Goal: Transaction & Acquisition: Purchase product/service

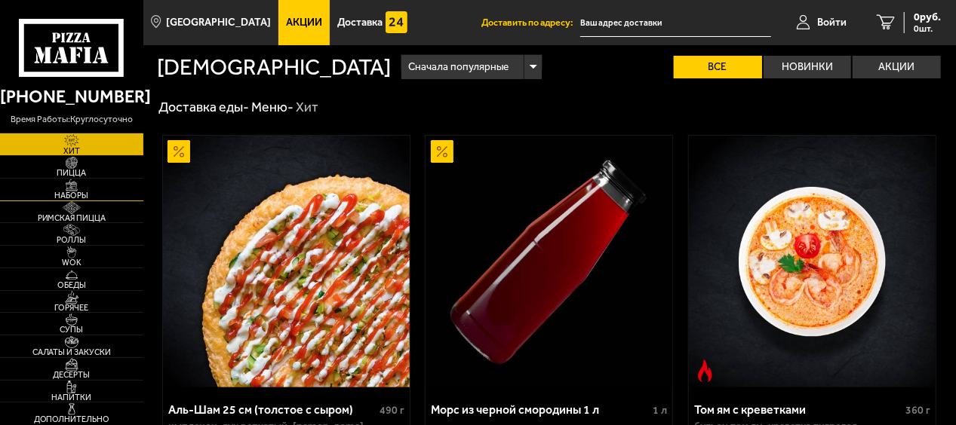
click at [75, 187] on img at bounding box center [72, 186] width 38 height 12
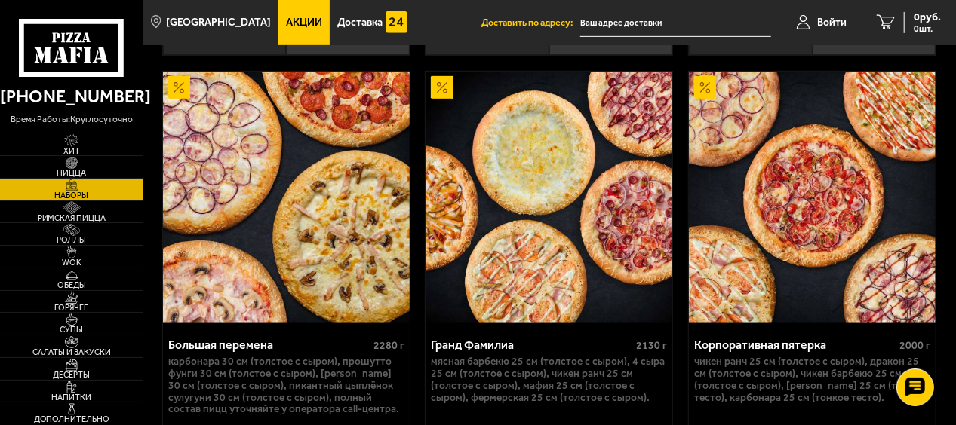
scroll to position [3319, 0]
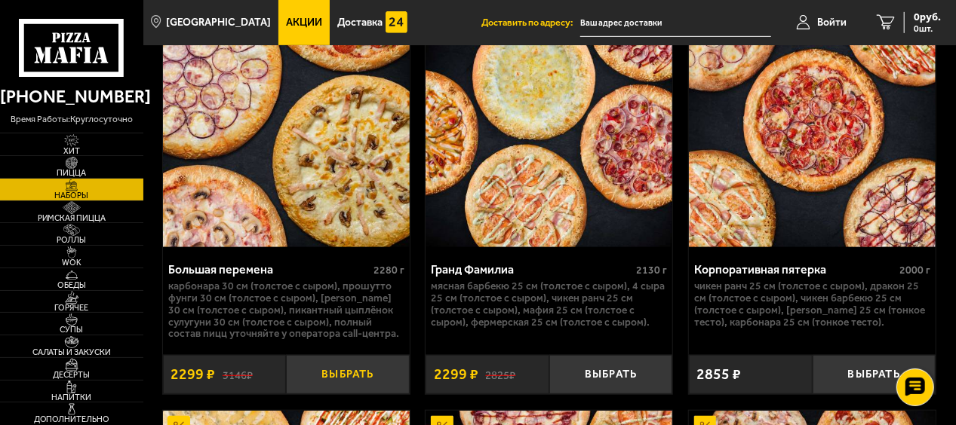
click at [338, 359] on button "Выбрать" at bounding box center [347, 374] width 123 height 39
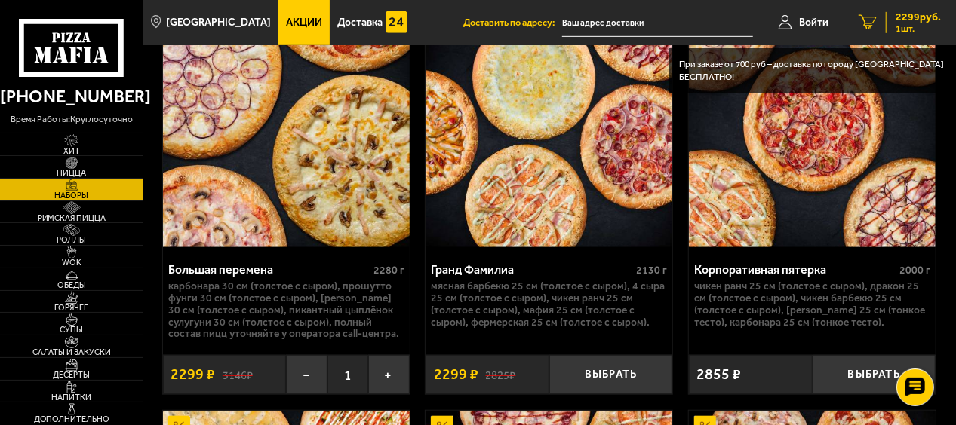
click at [895, 17] on span "2299 руб." at bounding box center [917, 17] width 45 height 11
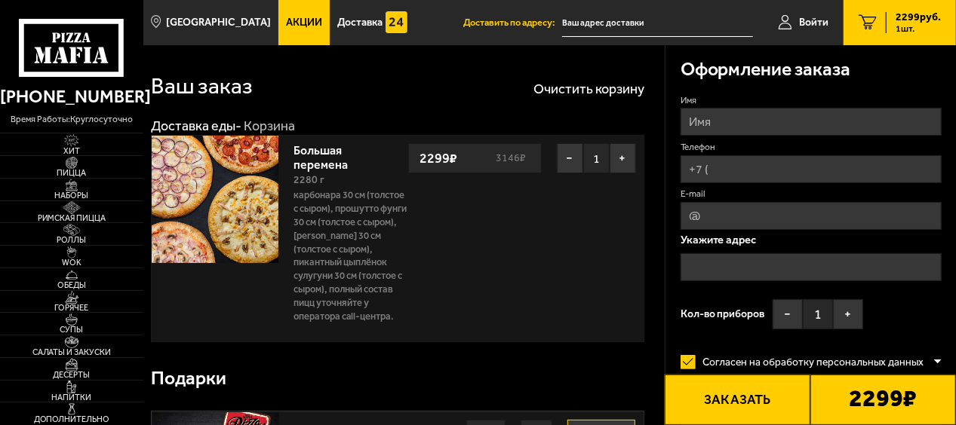
click at [721, 127] on input "Имя" at bounding box center [810, 122] width 261 height 28
type input "Юрий"
click at [740, 102] on label "Имя" at bounding box center [810, 100] width 261 height 13
click at [740, 108] on input "Юрий" at bounding box center [810, 122] width 261 height 28
click at [724, 164] on input "Телефон" at bounding box center [810, 169] width 261 height 28
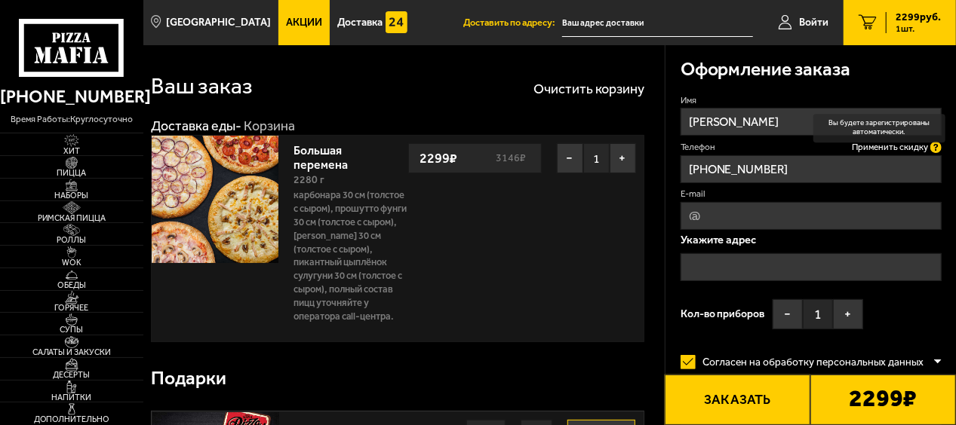
type input "+7 (926) 279-02-93"
click at [931, 146] on icon at bounding box center [935, 147] width 11 height 11
click at [931, 155] on input "+7 (926) 279-02-93" at bounding box center [810, 169] width 261 height 28
click at [931, 146] on icon at bounding box center [935, 147] width 11 height 11
click at [931, 155] on input "+7 (926) 279-02-93" at bounding box center [810, 169] width 261 height 28
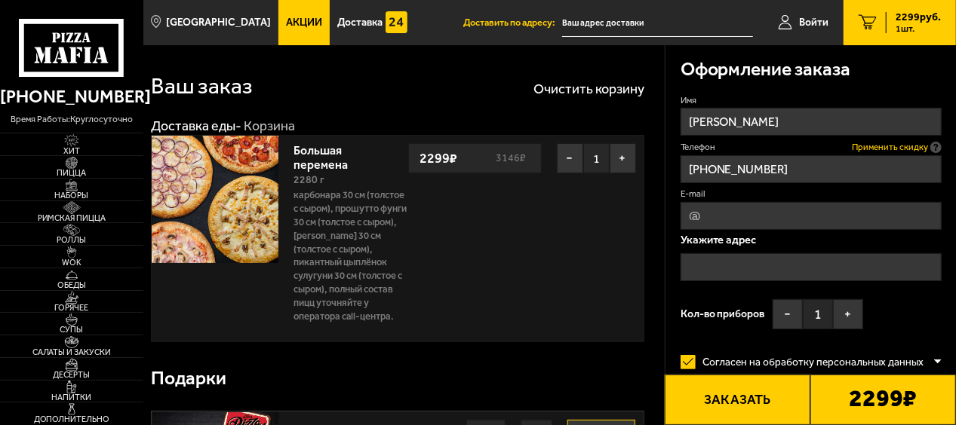
click at [919, 146] on span "Применить скидку" at bounding box center [890, 147] width 76 height 13
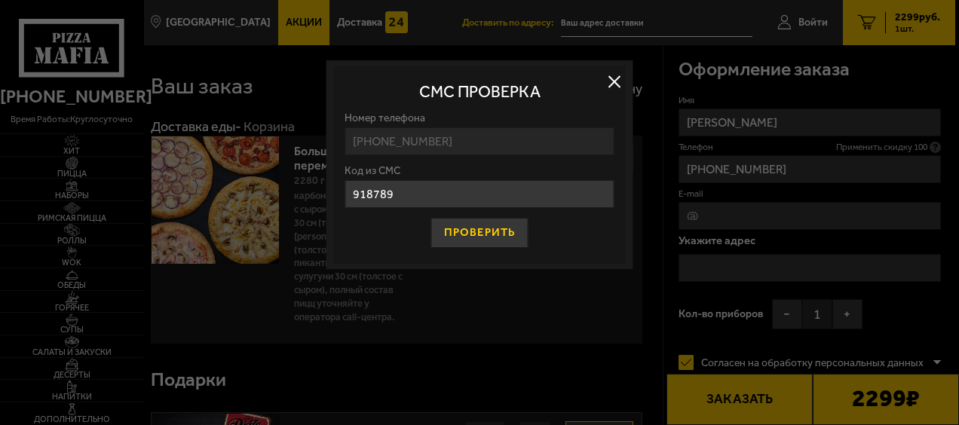
type input "918789"
click at [510, 231] on button "Проверить" at bounding box center [479, 233] width 97 height 30
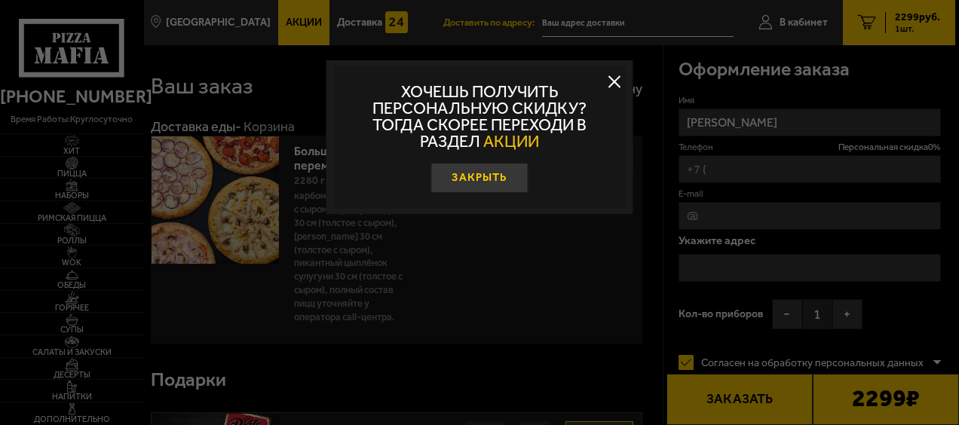
click at [480, 172] on button "Закрыть" at bounding box center [479, 178] width 97 height 30
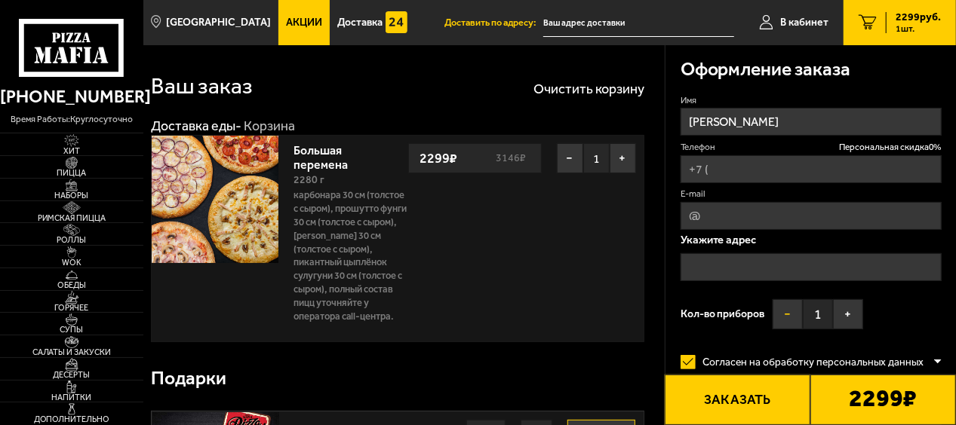
click at [777, 315] on button "−" at bounding box center [787, 314] width 30 height 30
click at [753, 170] on input "Телефон Персональная скидка 0 %" at bounding box center [810, 169] width 261 height 28
type input "+7 (926) 279-02-93"
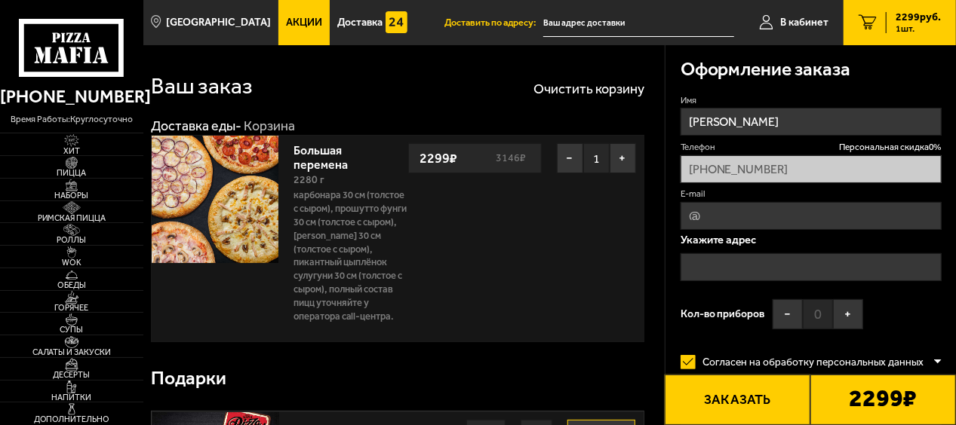
click at [784, 94] on div "Оформление заказа" at bounding box center [810, 69] width 261 height 49
click at [802, 195] on label "E-mail" at bounding box center [810, 194] width 261 height 13
click at [802, 202] on input "E-mail" at bounding box center [810, 216] width 261 height 28
click at [785, 210] on input "E-mail" at bounding box center [810, 216] width 261 height 28
type input "yurbry@inbox.ru"
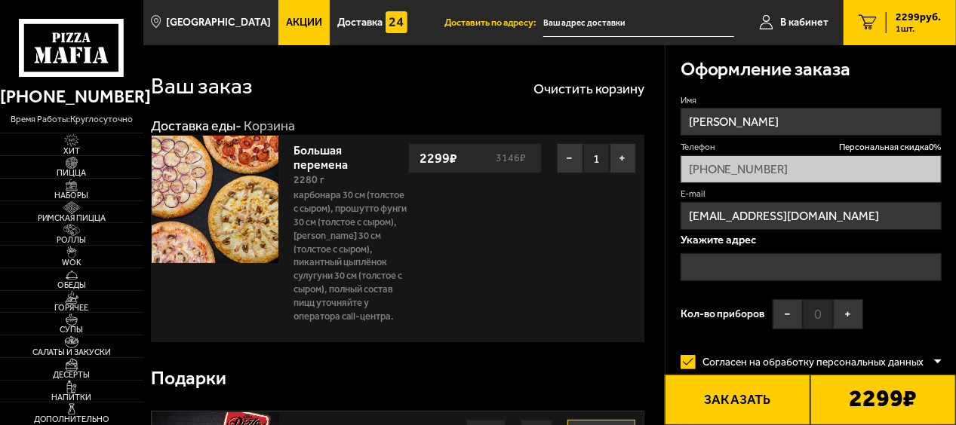
click at [745, 260] on input "text" at bounding box center [810, 267] width 261 height 28
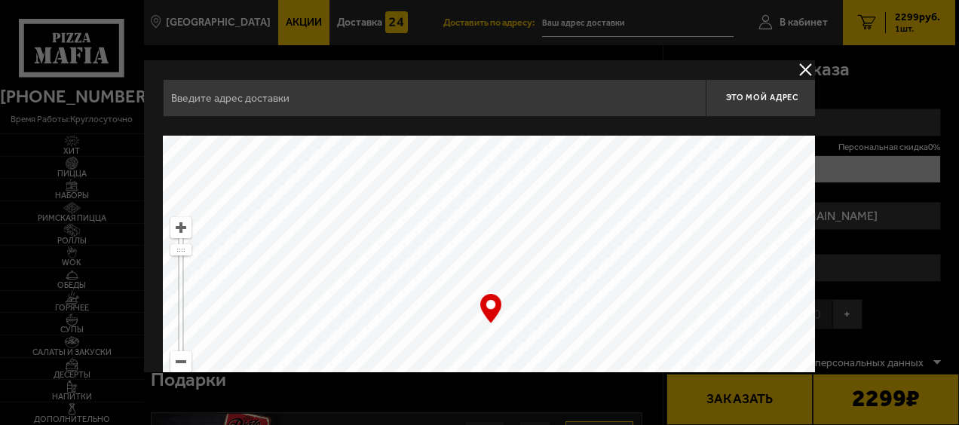
click at [446, 100] on input "text" at bounding box center [434, 98] width 543 height 38
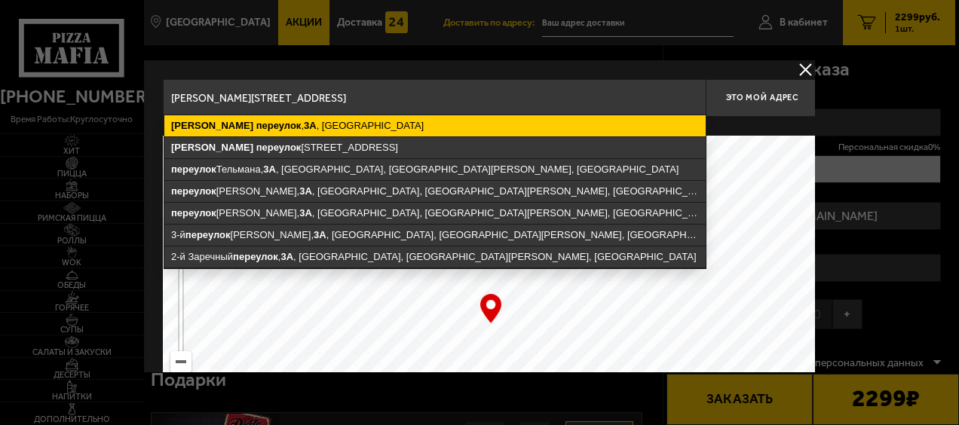
click at [373, 118] on ymaps "Волынский переулок , 3А , Санкт-Петербург" at bounding box center [435, 125] width 542 height 21
type input "Санкт-Петербург, Волынский переулок, 3А"
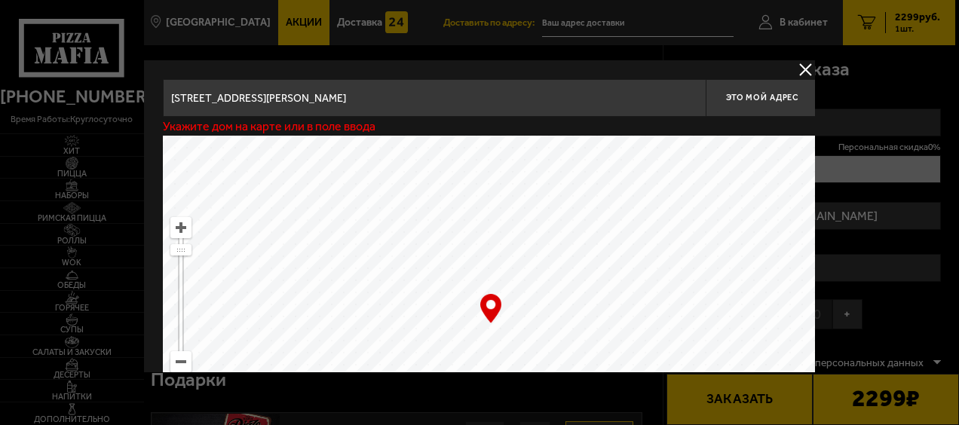
type input "[PERSON_NAME][STREET_ADDRESS]"
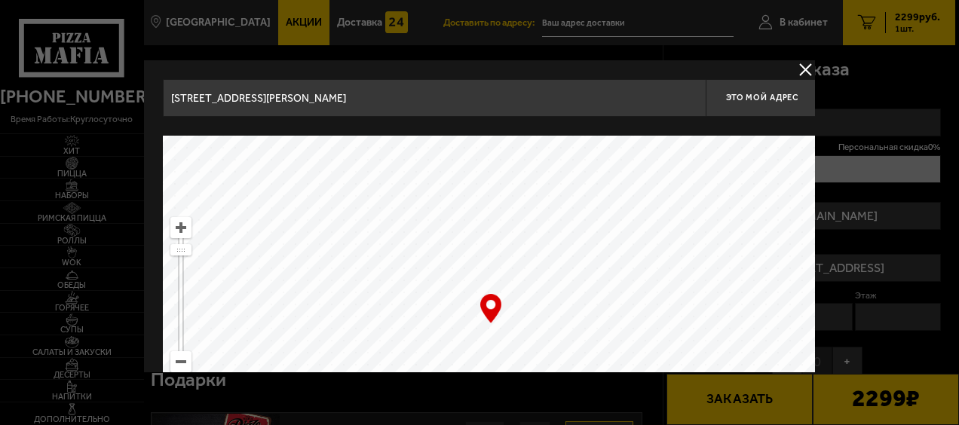
drag, startPoint x: 511, startPoint y: 311, endPoint x: 499, endPoint y: 299, distance: 16.5
click at [499, 299] on div "… © Яндекс Условия использования Открыть в Яндекс.Картах Создать свою карту" at bounding box center [491, 324] width 656 height 377
type input "[PERSON_NAME][STREET_ADDRESS]"
click at [339, 97] on input "[PERSON_NAME][STREET_ADDRESS]" at bounding box center [434, 98] width 543 height 38
click at [755, 100] on span "Это мой адрес" at bounding box center [762, 98] width 72 height 10
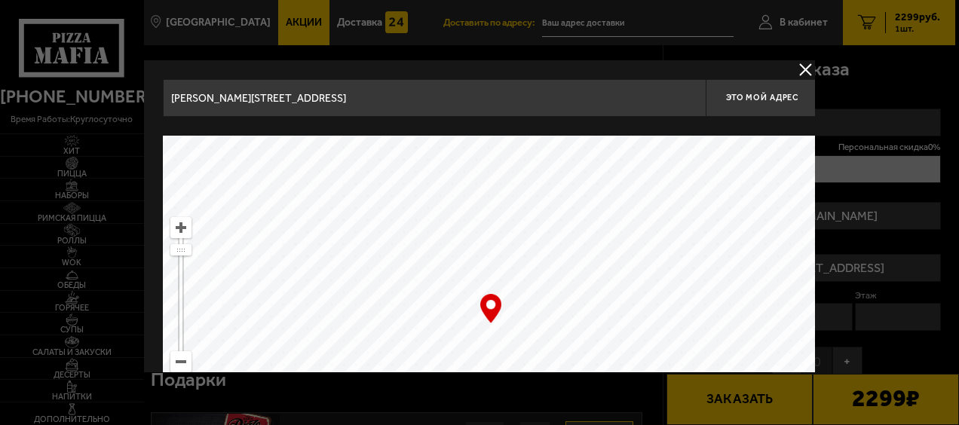
type input "[PERSON_NAME][STREET_ADDRESS]"
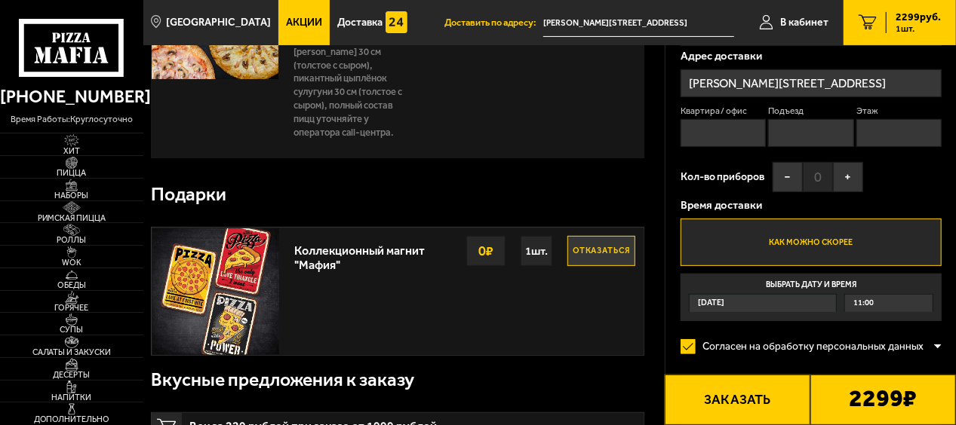
scroll to position [151, 0]
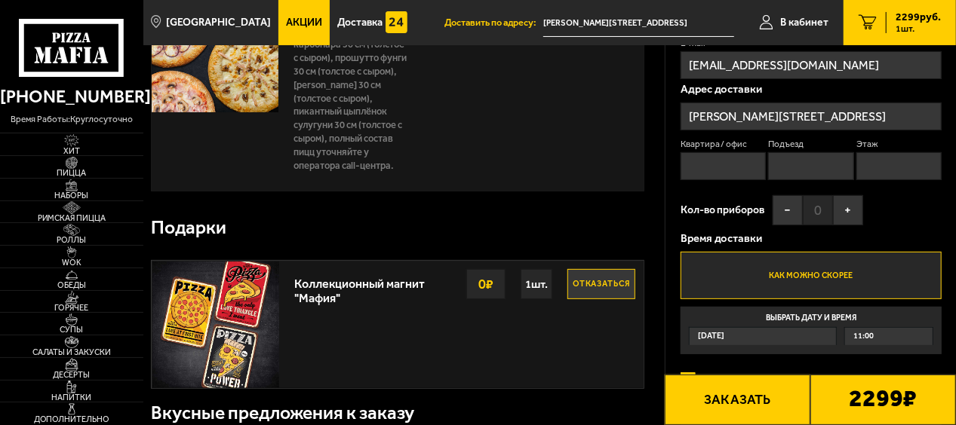
click at [720, 170] on input "Квартира / офис" at bounding box center [722, 166] width 85 height 28
type input "11 этаж"
click at [910, 207] on div "Имя Юрий Телефон Персональная скидка 0 % +7 (926) 279-02-93 E-mail yurbry@inbox…" at bounding box center [810, 149] width 261 height 412
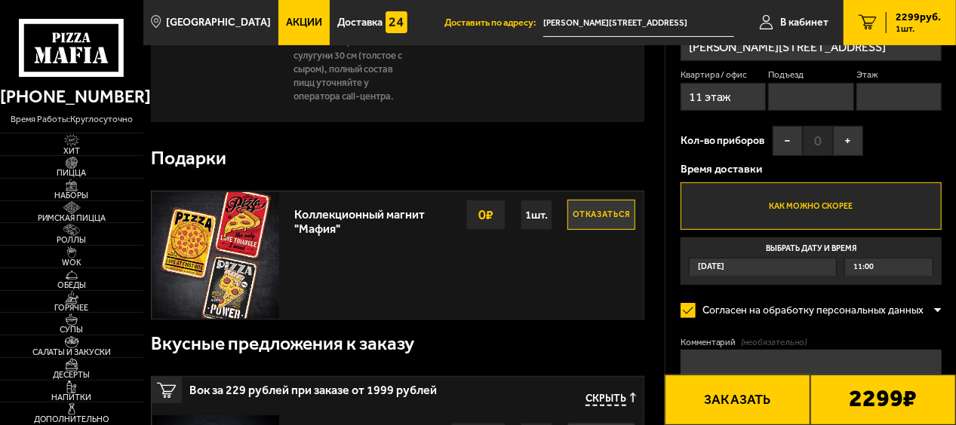
scroll to position [302, 0]
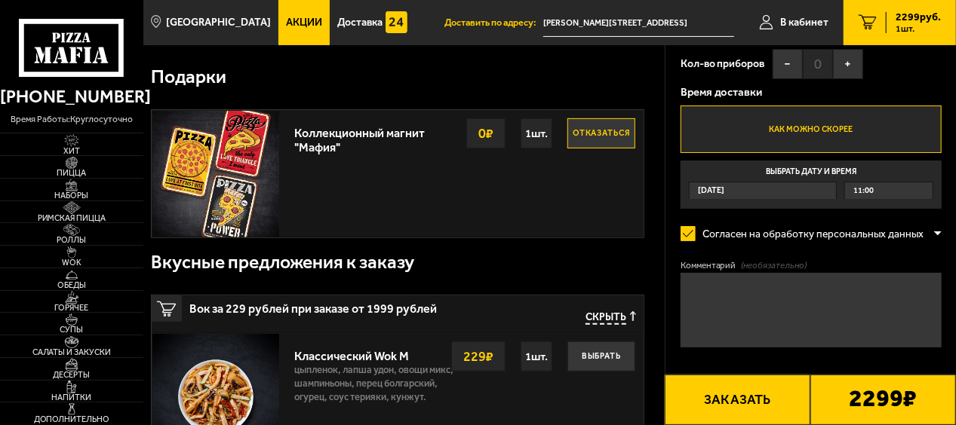
click at [797, 193] on div "Сегодня" at bounding box center [762, 191] width 146 height 17
click at [0, 0] on input "Выбрать дату и время Сегодня 11:00" at bounding box center [0, 0] width 0 height 0
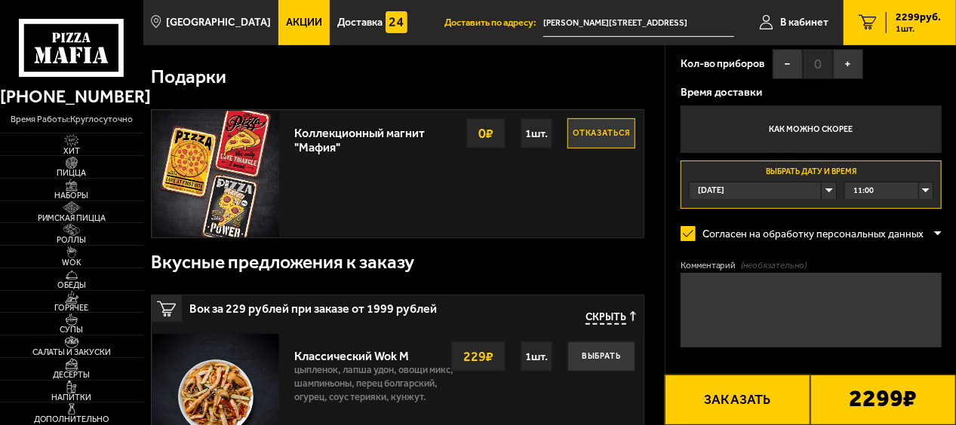
click at [781, 191] on div "Сегодня" at bounding box center [762, 191] width 146 height 17
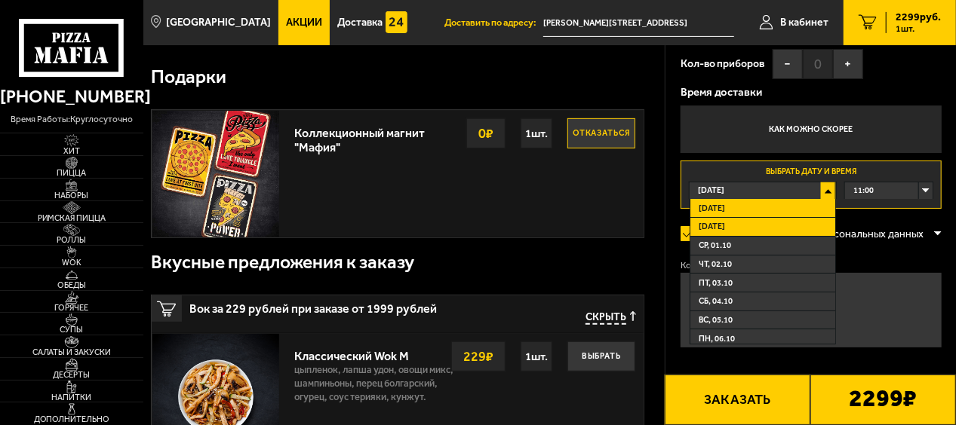
click at [760, 224] on li "Завтра" at bounding box center [762, 227] width 145 height 19
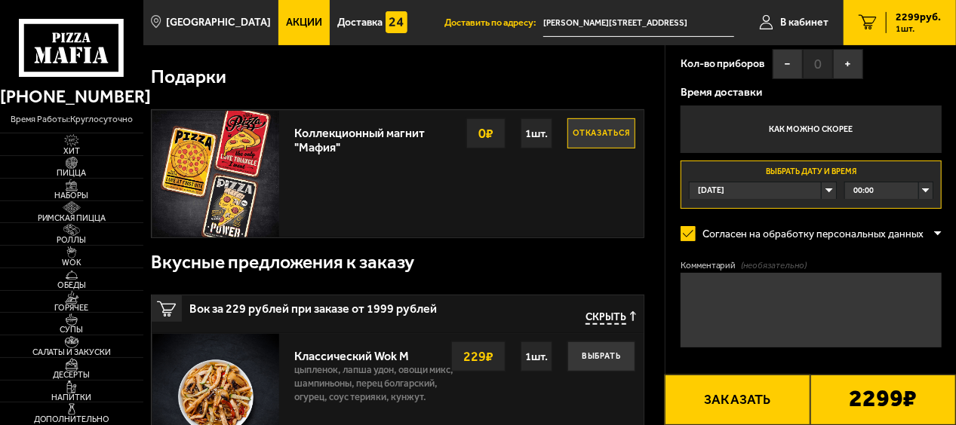
click at [922, 186] on div "00:00" at bounding box center [888, 191] width 87 height 17
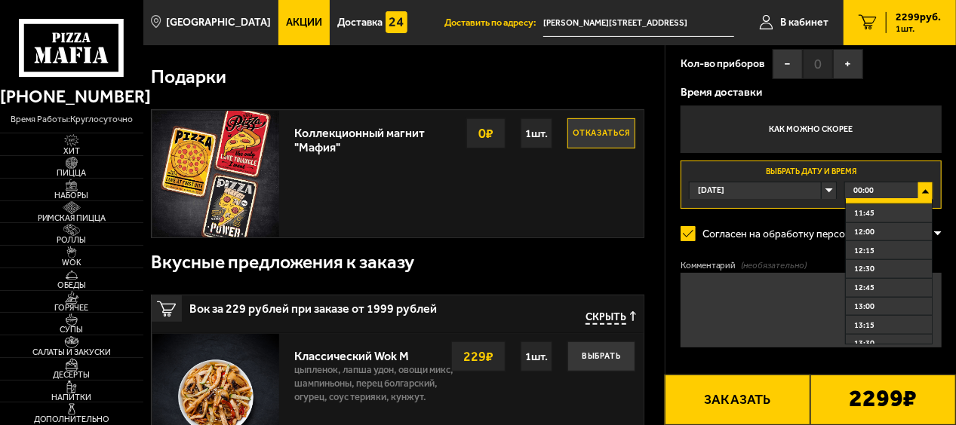
scroll to position [848, 0]
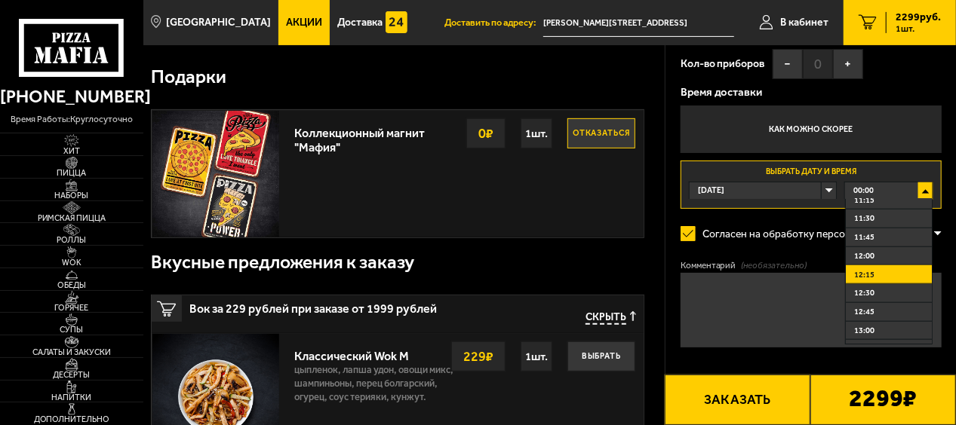
click at [885, 271] on li "12:15" at bounding box center [888, 274] width 86 height 19
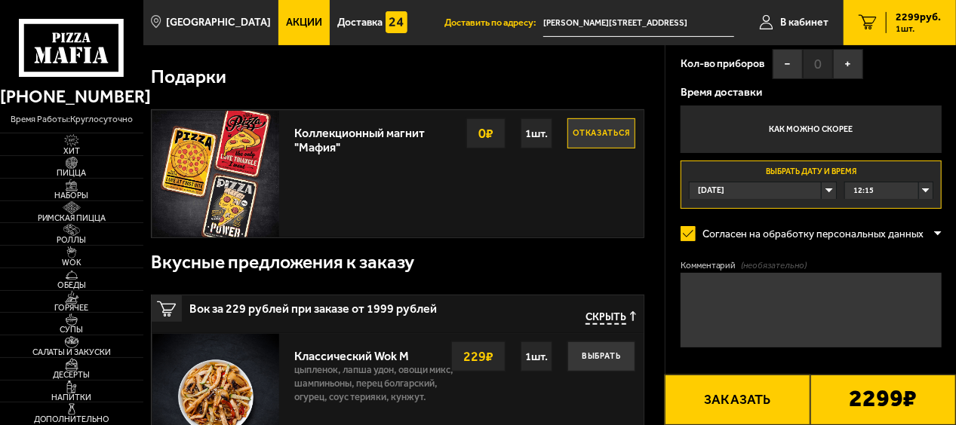
click at [947, 259] on div "Оформление заказа Имя Юрий Телефон Персональная скидка 0 % +7 (926) 279-02-93 E…" at bounding box center [810, 86] width 291 height 677
click at [926, 192] on div "12:15" at bounding box center [888, 191] width 87 height 17
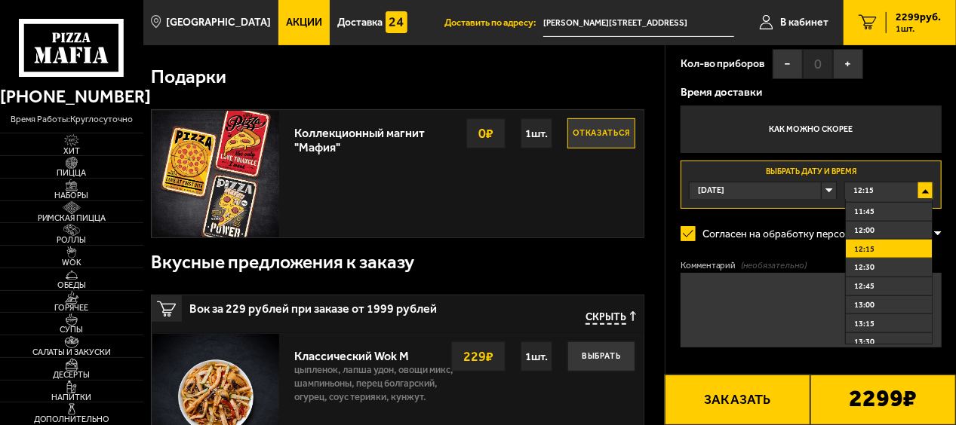
scroll to position [879, 0]
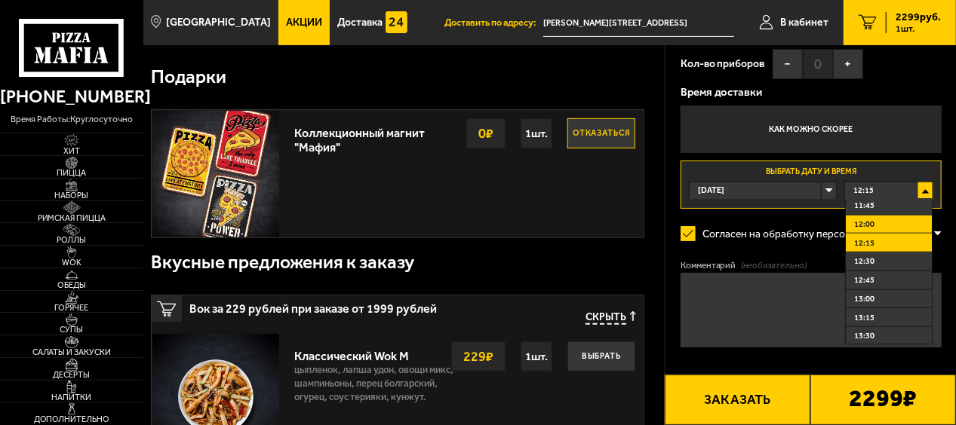
click at [872, 228] on span "12:00" at bounding box center [864, 224] width 20 height 11
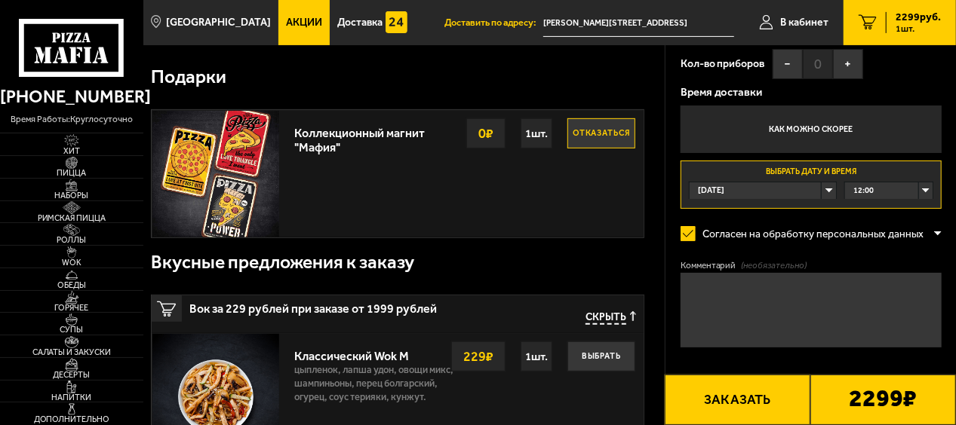
click at [925, 191] on div "12:00" at bounding box center [888, 191] width 87 height 17
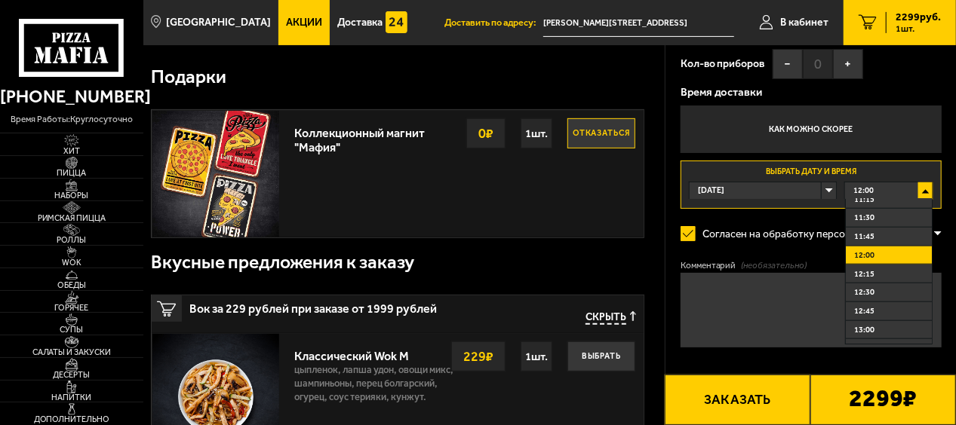
scroll to position [855, 0]
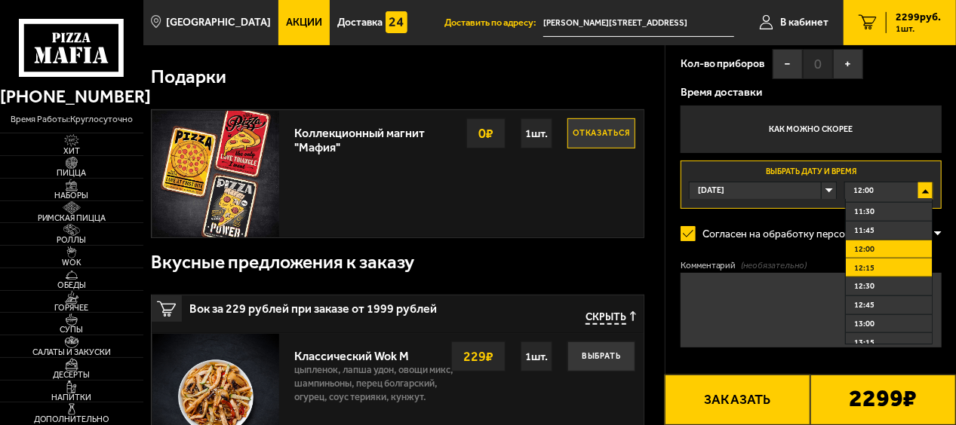
click at [898, 270] on li "12:15" at bounding box center [888, 268] width 86 height 19
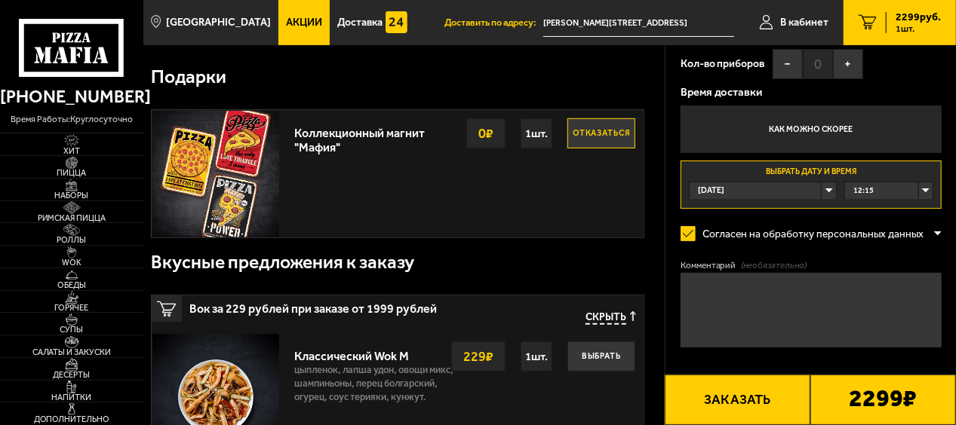
click at [949, 253] on div "Оформление заказа Имя Юрий Телефон Персональная скидка 0 % +7 (926) 279-02-93 E…" at bounding box center [810, 86] width 291 height 677
click at [815, 281] on textarea "Комментарий (необязательно)" at bounding box center [810, 310] width 261 height 75
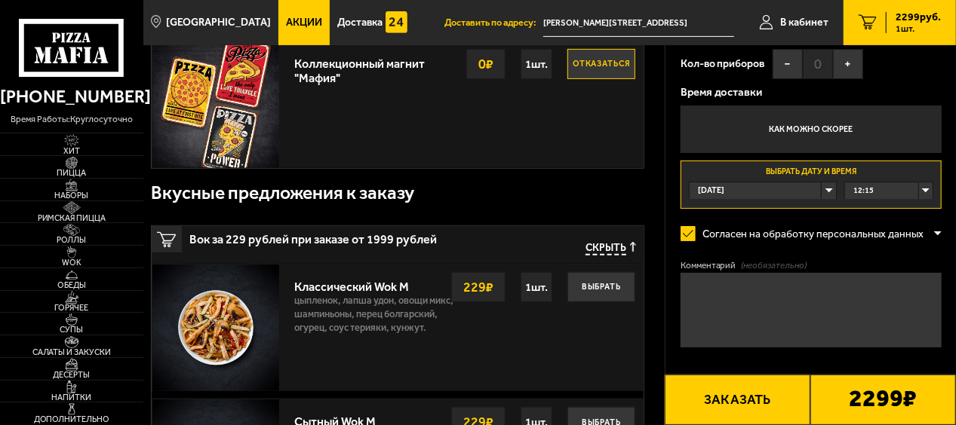
scroll to position [377, 0]
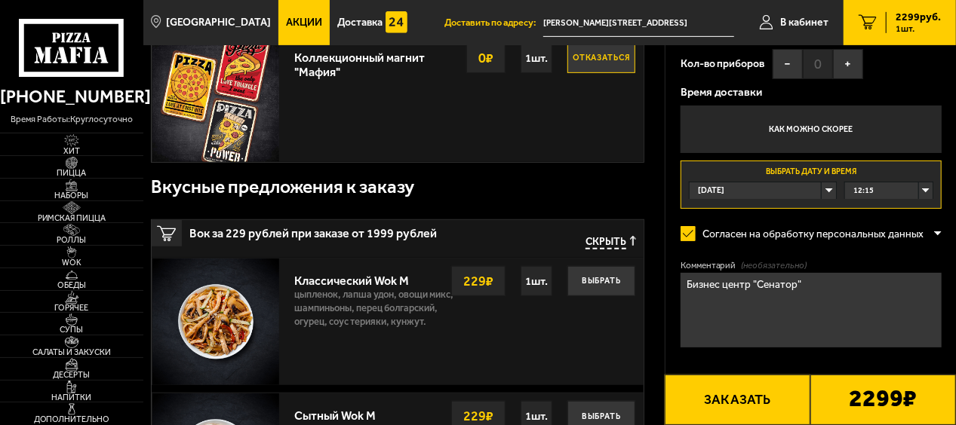
drag, startPoint x: 741, startPoint y: 284, endPoint x: 683, endPoint y: 285, distance: 57.3
click at [667, 280] on div "Оформление заказа Имя Юрий Телефон Персональная скидка 0 % +7 (926) 279-02-93 E…" at bounding box center [810, 86] width 291 height 677
paste textarea "Волынский пер., д. 3А, БЦ «Северная столица, 11 этаж."
click at [756, 300] on textarea "Волынский пер., д. 3А, БЦ «Северная столица, 11 этаж." at bounding box center [810, 310] width 261 height 75
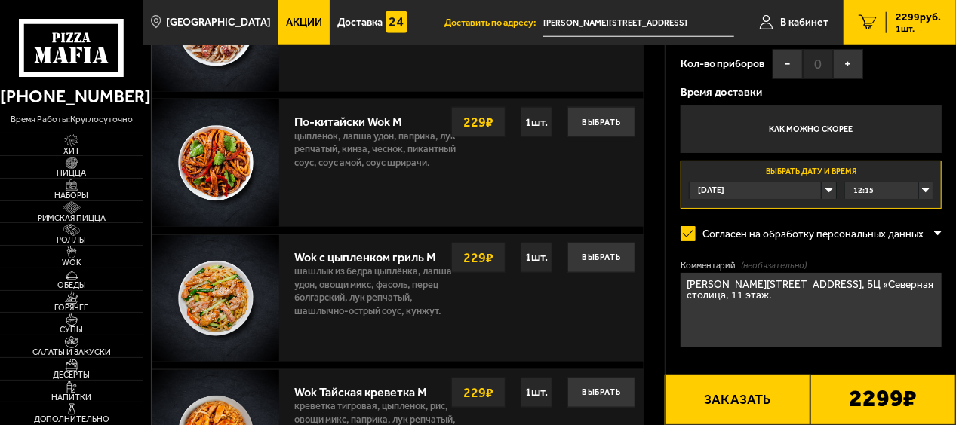
scroll to position [830, 0]
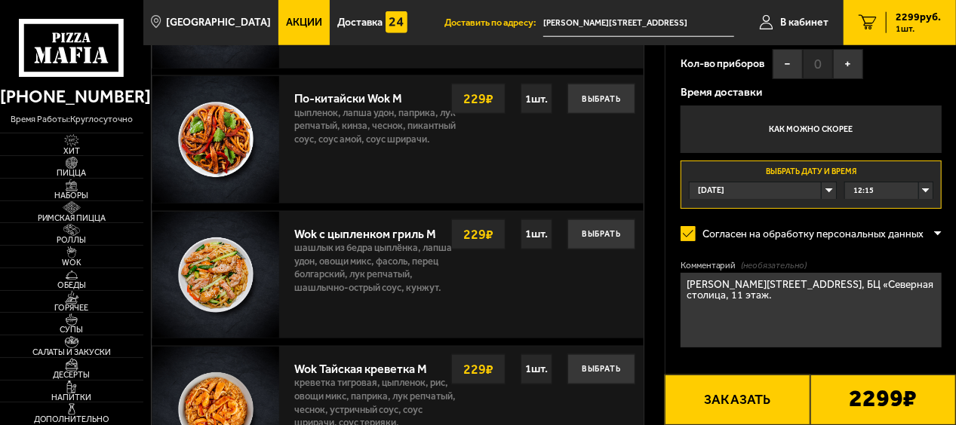
click at [720, 300] on textarea "Волынский пер., д. 3А, БЦ «Северная столица, 11 этаж." at bounding box center [810, 310] width 261 height 75
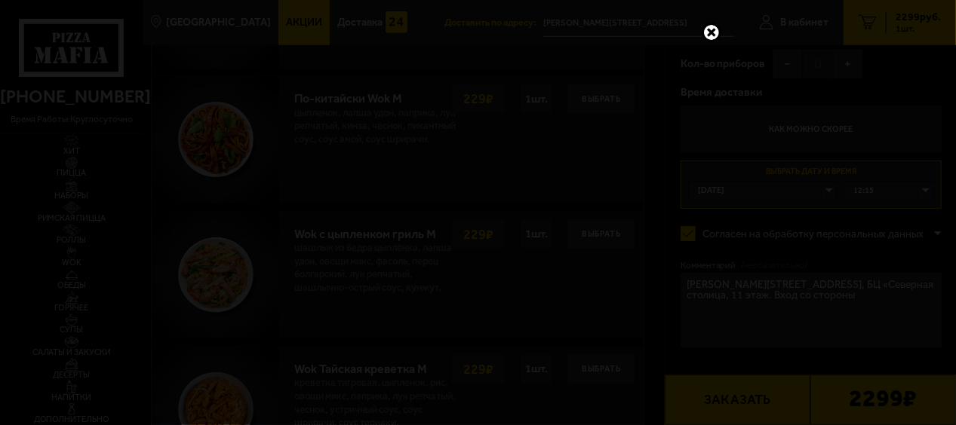
drag, startPoint x: 707, startPoint y: 32, endPoint x: 688, endPoint y: 32, distance: 19.6
click at [707, 32] on link at bounding box center [711, 33] width 20 height 20
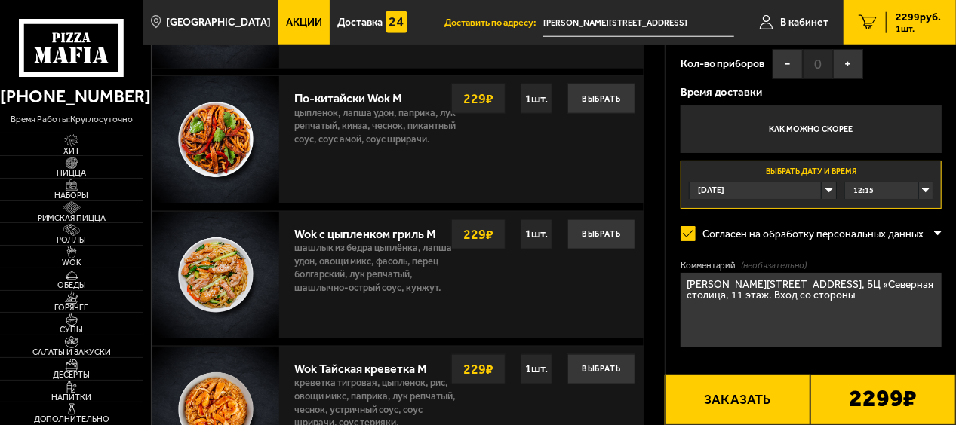
click at [816, 296] on textarea "Волынский пер., д. 3А, БЦ «Северная столица, 11 этаж. Вход со стороны" at bounding box center [810, 310] width 261 height 75
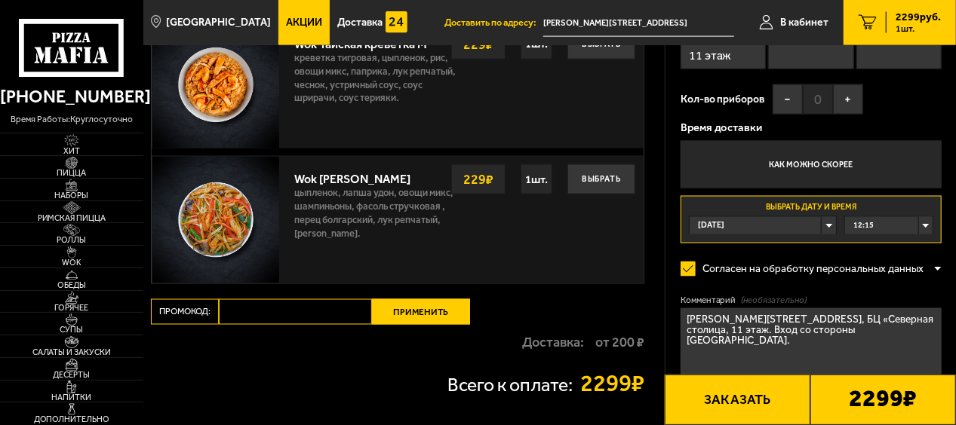
scroll to position [1131, 0]
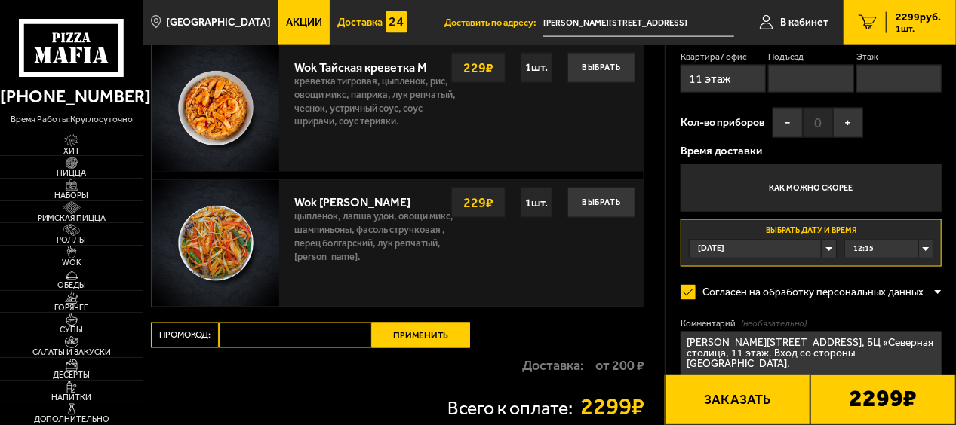
type textarea "Волынский пер., д. 3А, БЦ «Северная столица, 11 этаж. Вход со стороны Волынског…"
paste input "START14"
type input "START14"
click at [416, 330] on button "Применить" at bounding box center [421, 336] width 98 height 26
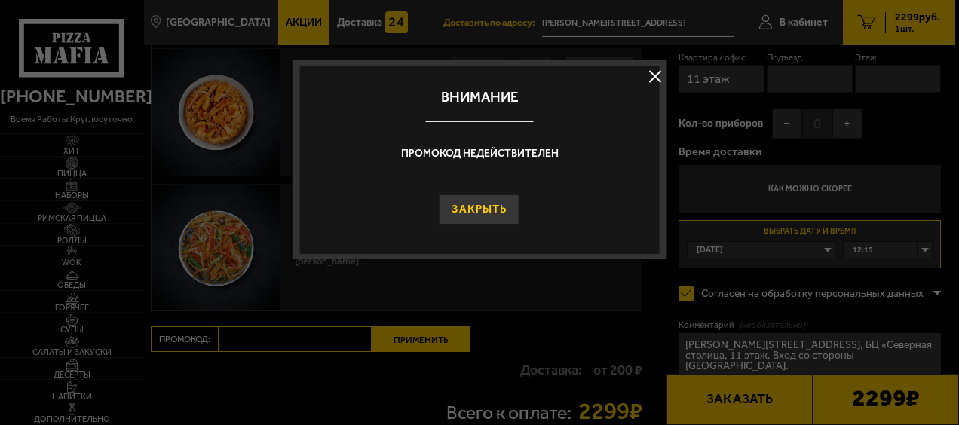
click at [469, 204] on button "Закрыть" at bounding box center [480, 210] width 80 height 30
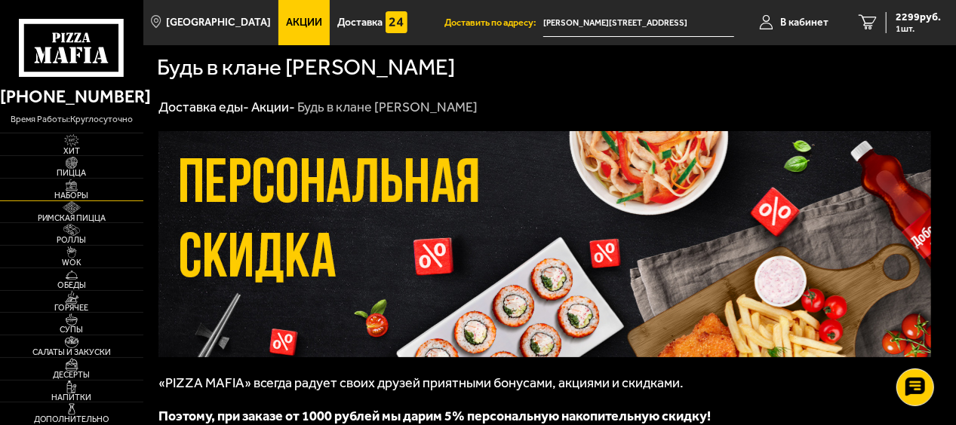
click at [69, 192] on span "Наборы" at bounding box center [71, 196] width 143 height 8
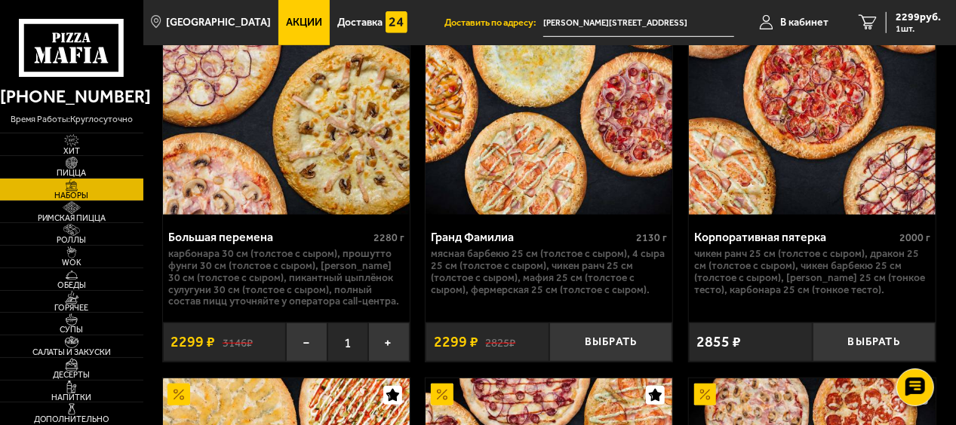
scroll to position [3319, 0]
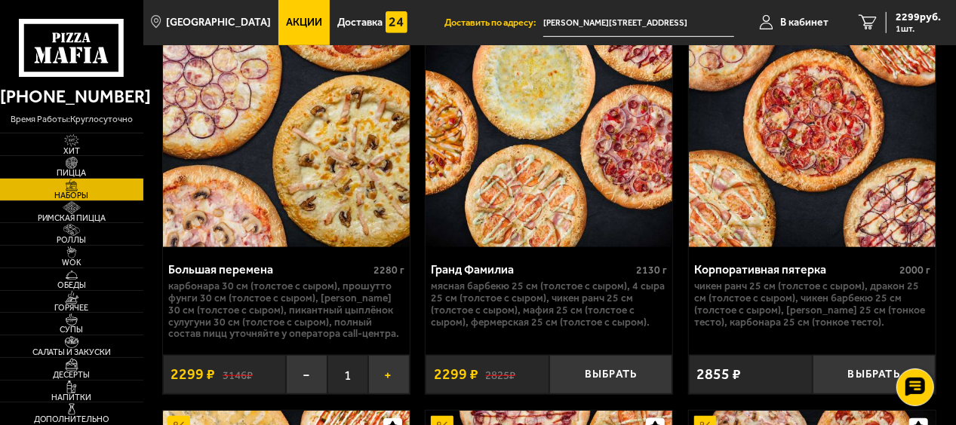
click at [397, 362] on button "+" at bounding box center [388, 374] width 41 height 39
click at [907, 20] on span "4598 руб." at bounding box center [917, 17] width 45 height 11
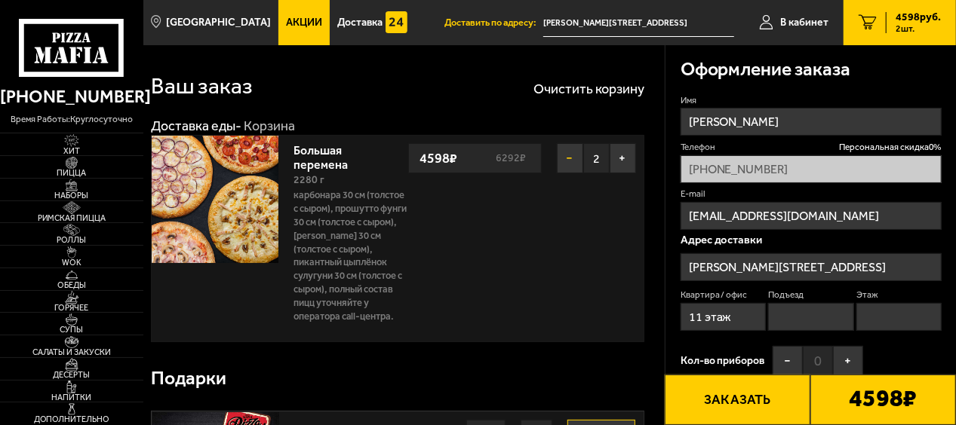
click at [563, 157] on button "−" at bounding box center [570, 158] width 26 height 30
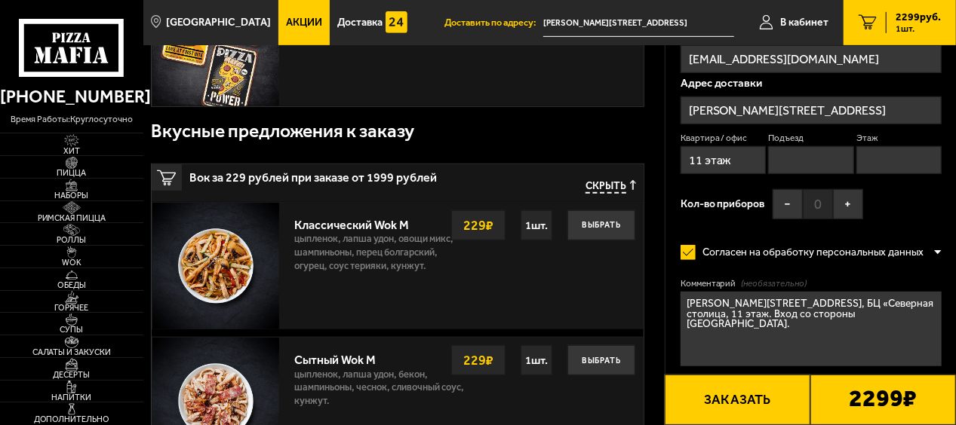
scroll to position [453, 0]
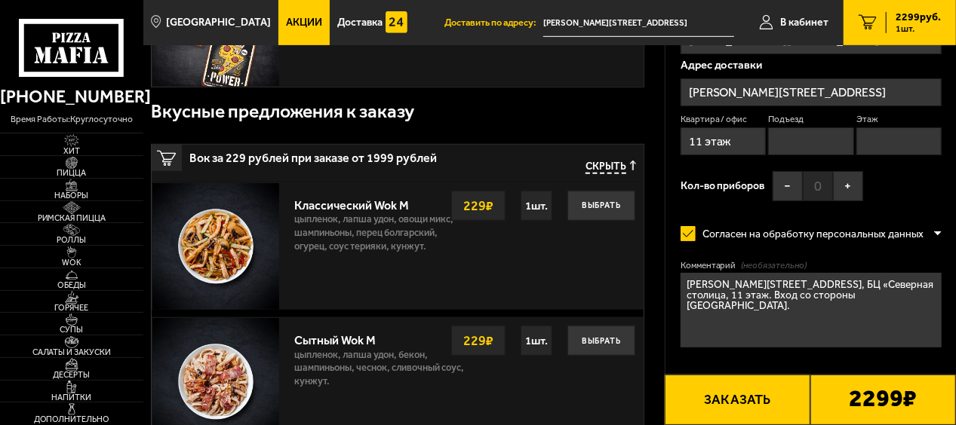
click at [905, 302] on textarea "Волынский пер., д. 3А, БЦ «Северная столица, 11 этаж. Вход со стороны Волынског…" at bounding box center [810, 310] width 261 height 75
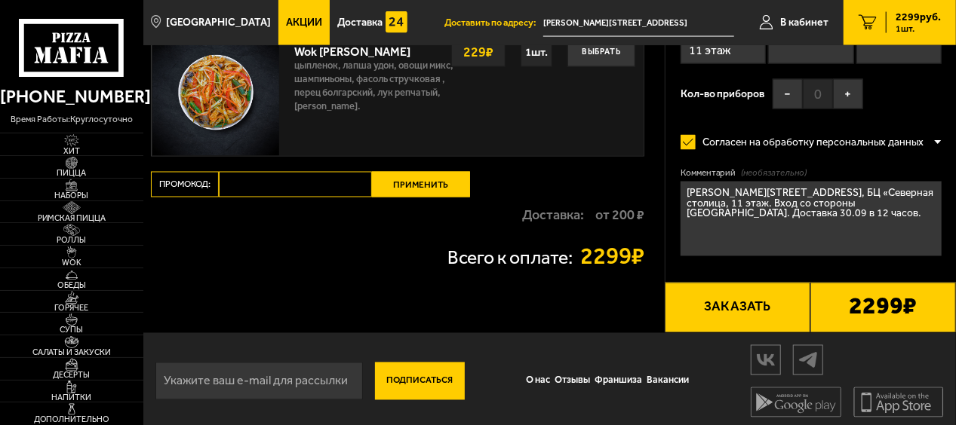
scroll to position [1289, 0]
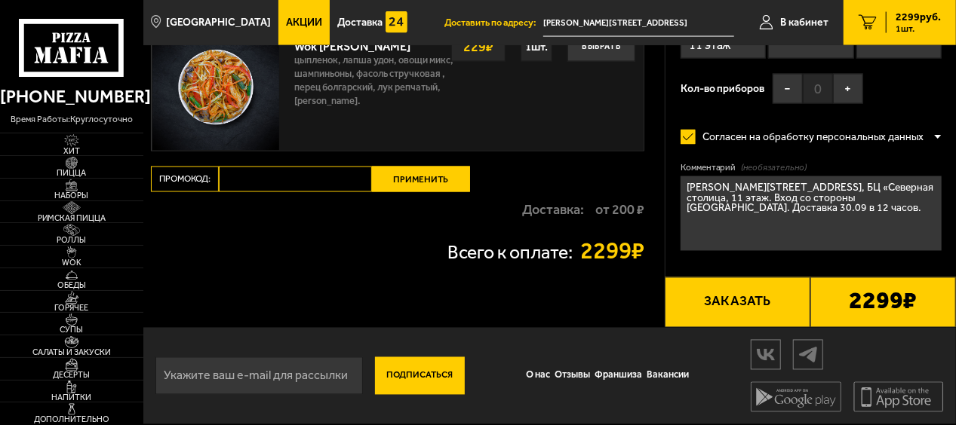
type textarea "Волынский пер., д. 3А, БЦ «Северная столица, 11 этаж. Вход со стороны Волынског…"
click at [738, 296] on button "Заказать" at bounding box center [737, 303] width 146 height 51
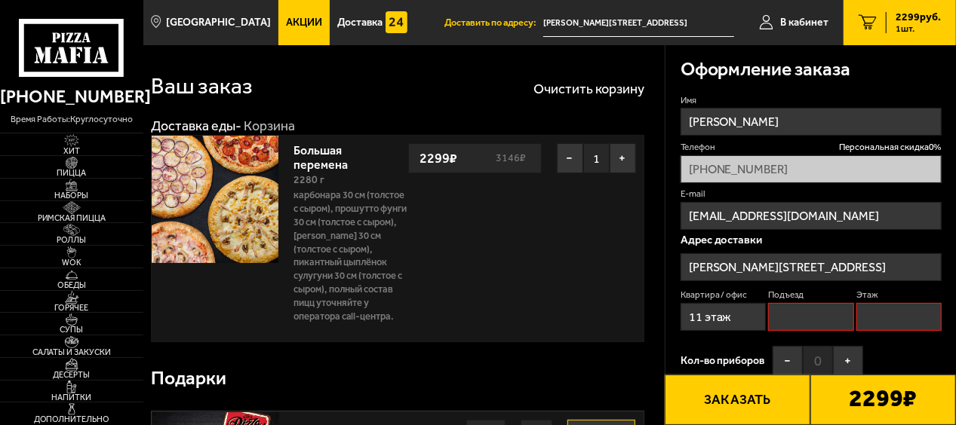
scroll to position [75, 0]
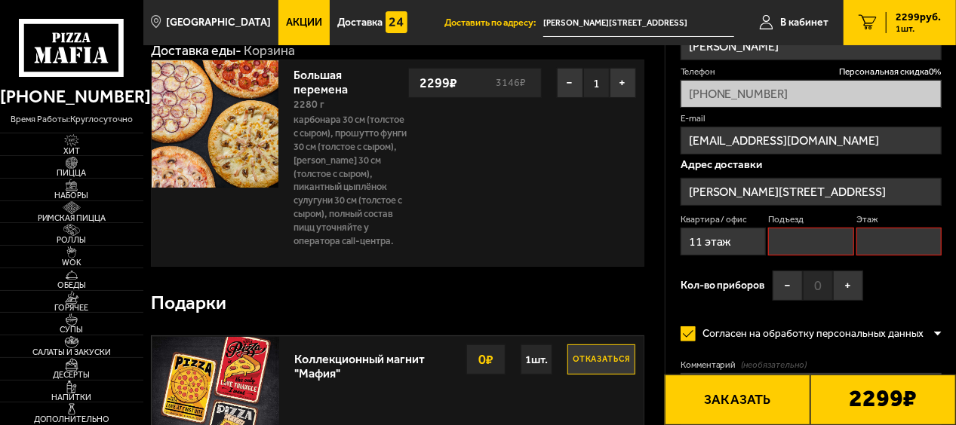
click at [789, 243] on input "Подъезд" at bounding box center [810, 242] width 85 height 28
type input "0"
click at [862, 243] on input "Этаж" at bounding box center [898, 242] width 85 height 28
type input "11"
click at [907, 286] on div "Имя Юрий Телефон Персональная скидка 0 % +7 (926) 279-02-93 E-mail yurbry@inbox…" at bounding box center [810, 164] width 261 height 290
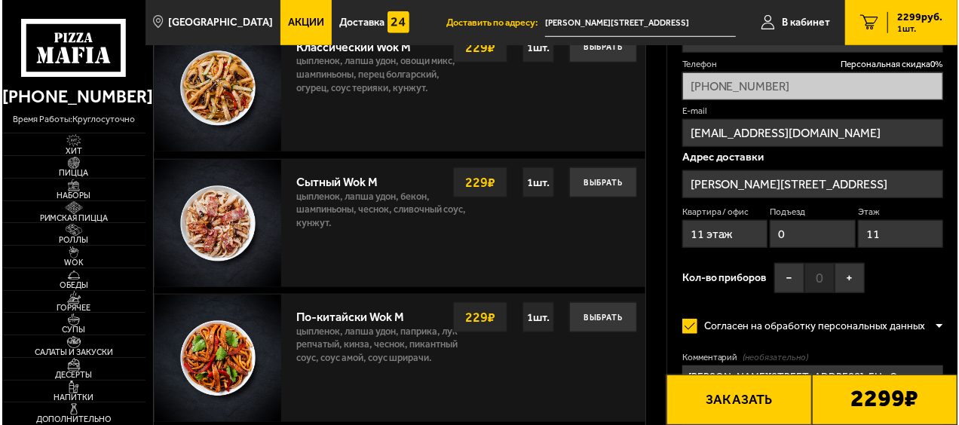
scroll to position [679, 0]
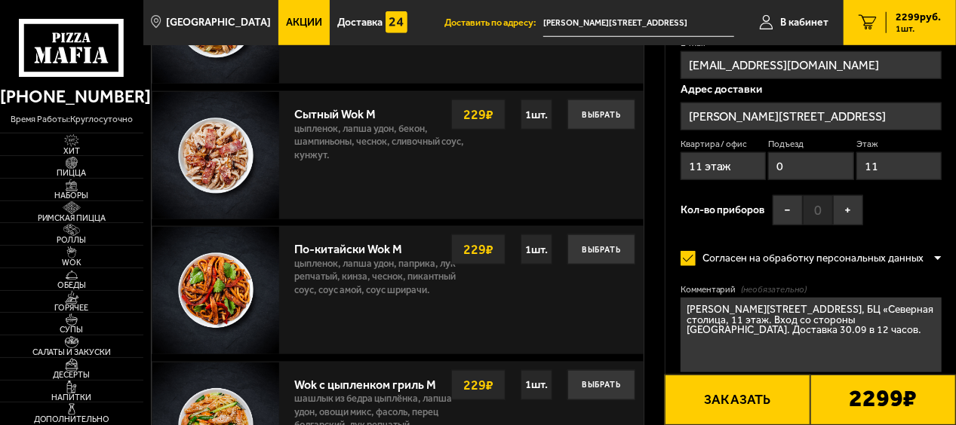
click at [751, 392] on button "Заказать" at bounding box center [737, 400] width 146 height 51
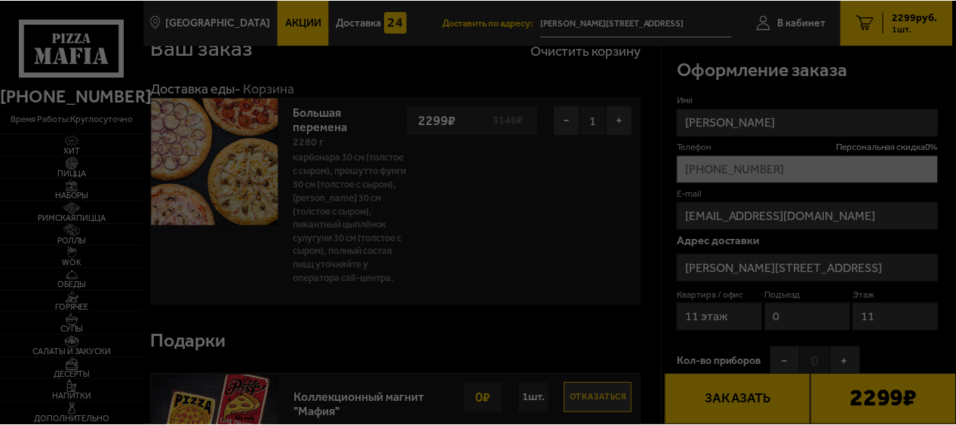
scroll to position [0, 0]
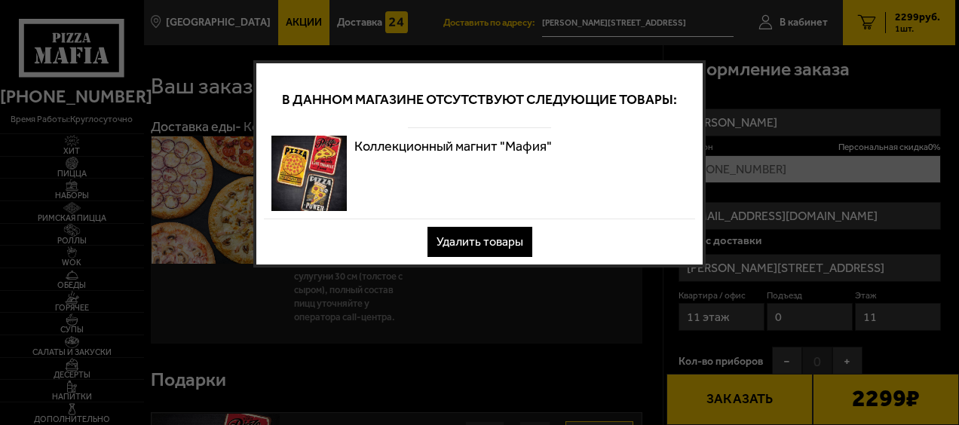
click at [487, 241] on button "Удалить товары" at bounding box center [480, 242] width 105 height 30
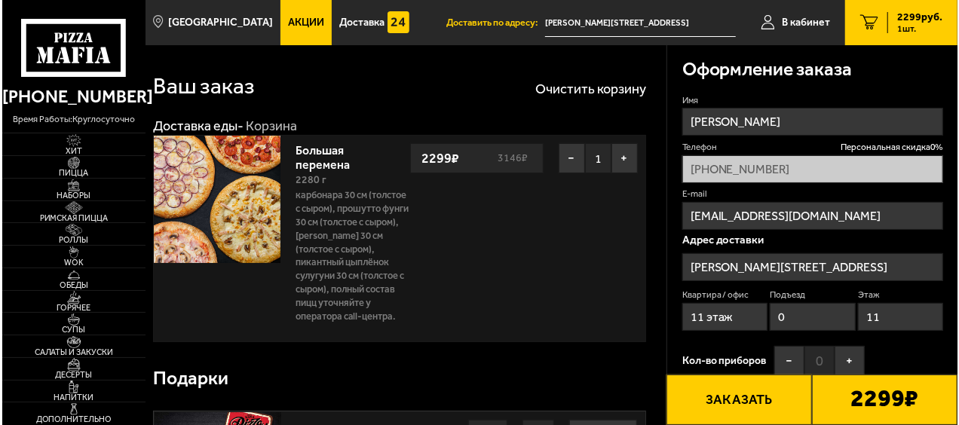
scroll to position [226, 0]
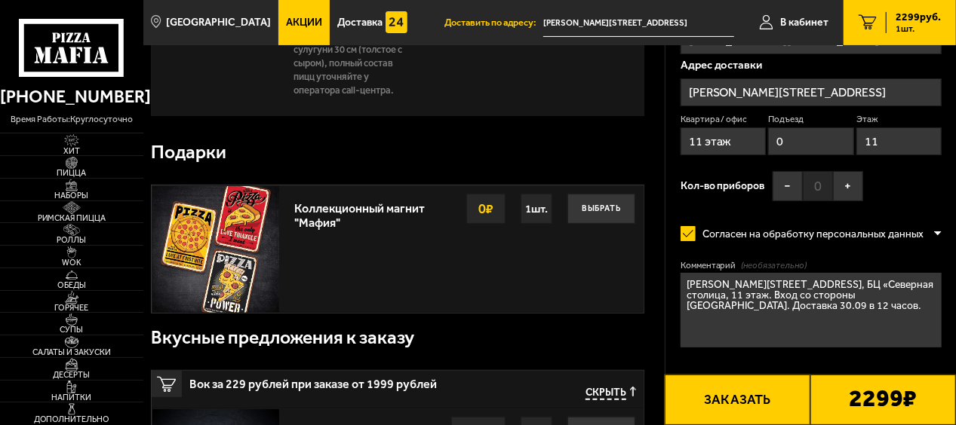
click at [746, 405] on button "Заказать" at bounding box center [737, 400] width 146 height 51
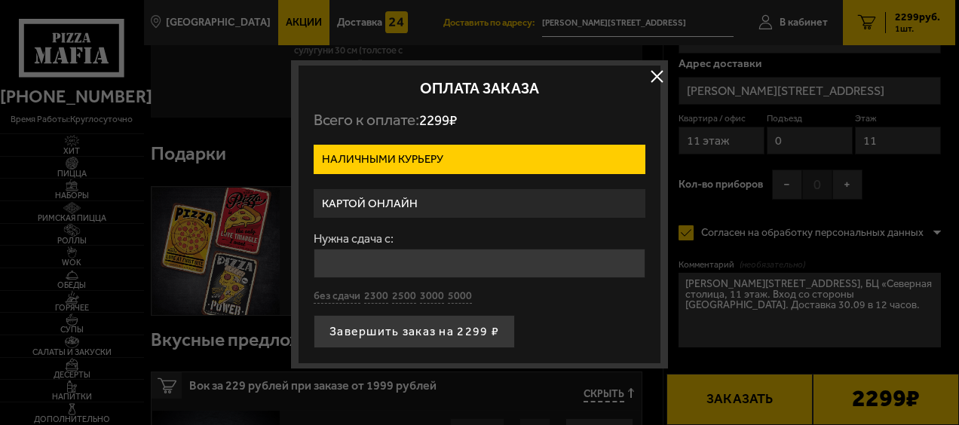
click at [395, 201] on label "Картой онлайн" at bounding box center [480, 203] width 332 height 29
click at [0, 0] on input "Картой онлайн" at bounding box center [0, 0] width 0 height 0
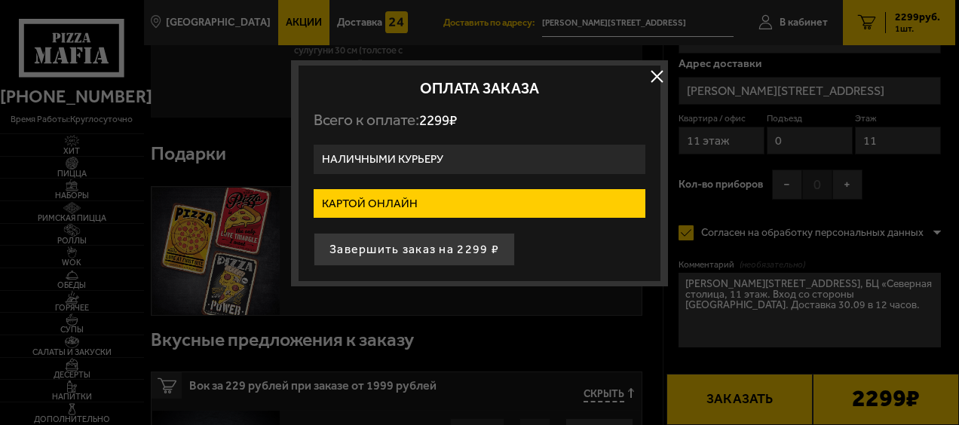
click at [405, 154] on label "Наличными курьеру" at bounding box center [480, 159] width 332 height 29
click at [0, 0] on input "Наличными курьеру" at bounding box center [0, 0] width 0 height 0
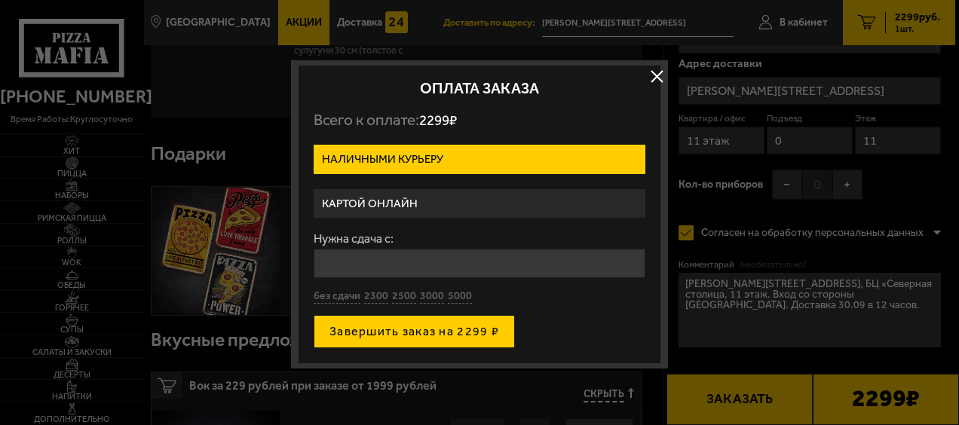
click at [416, 327] on button "Завершить заказ на 2299 ₽" at bounding box center [414, 331] width 201 height 33
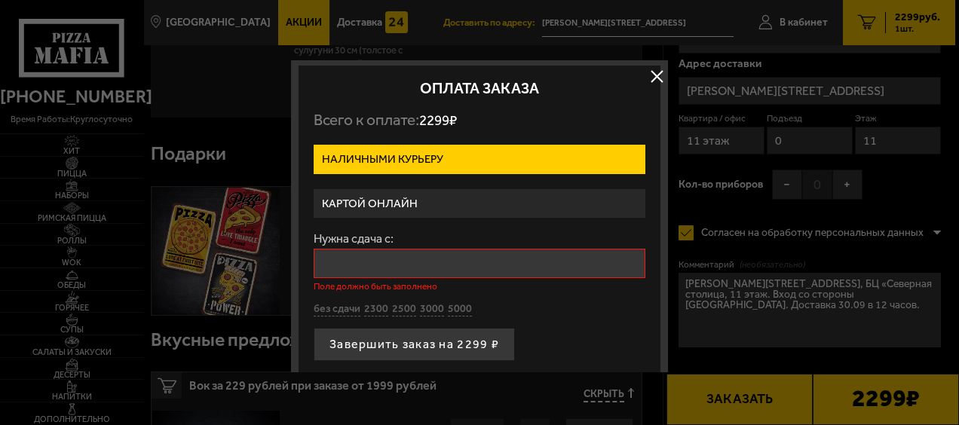
click at [410, 264] on input "Нужна сдача с:" at bounding box center [480, 263] width 332 height 29
click at [336, 302] on button "без сдачи" at bounding box center [337, 309] width 47 height 14
type input "0"
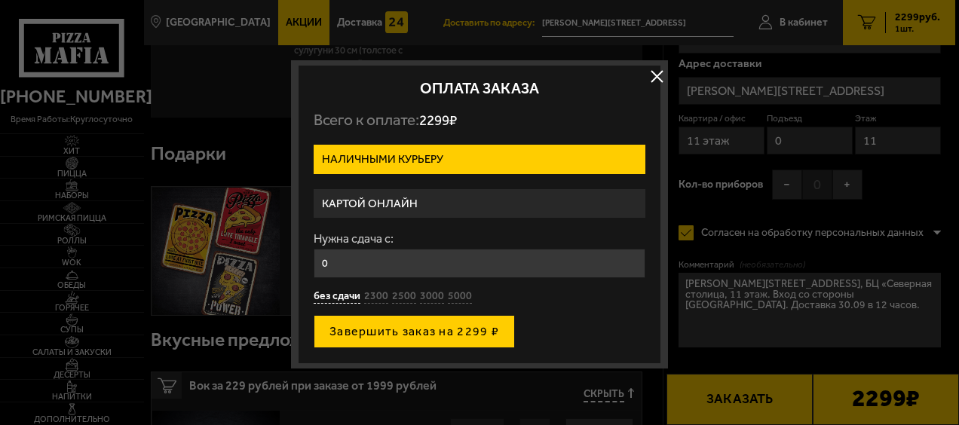
click at [392, 328] on button "Завершить заказ на 2299 ₽" at bounding box center [414, 331] width 201 height 33
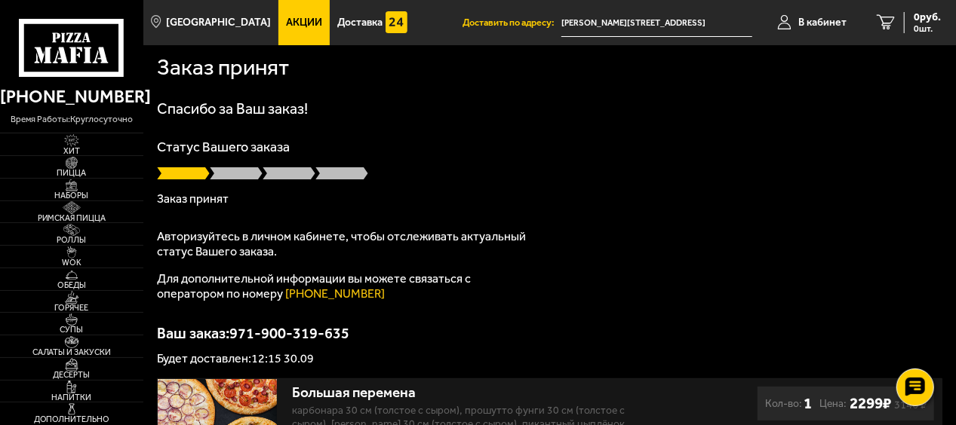
scroll to position [75, 0]
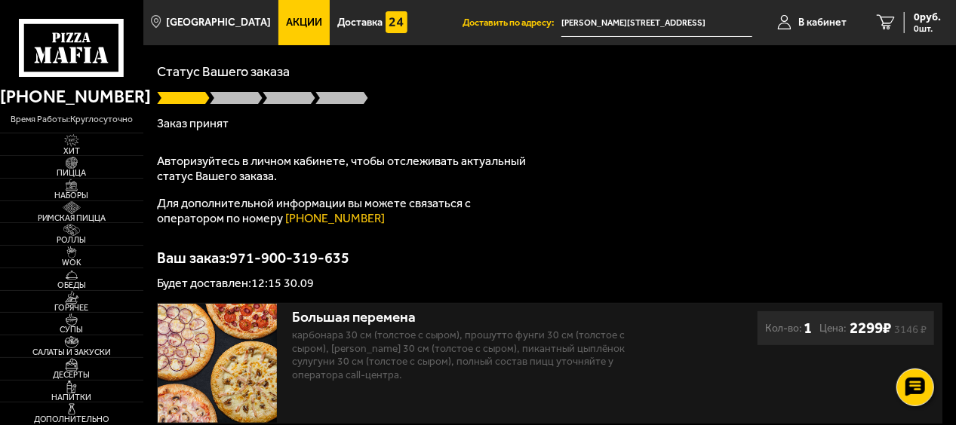
click at [502, 243] on div "Спасибо за Ваш заказ! Статус Вашего заказа Заказ принят Авторизуйтесь в личном …" at bounding box center [549, 158] width 785 height 264
click at [544, 222] on div "Спасибо за Ваш заказ! Статус Вашего заказа Заказ принят Авторизуйтесь в личном …" at bounding box center [549, 158] width 785 height 264
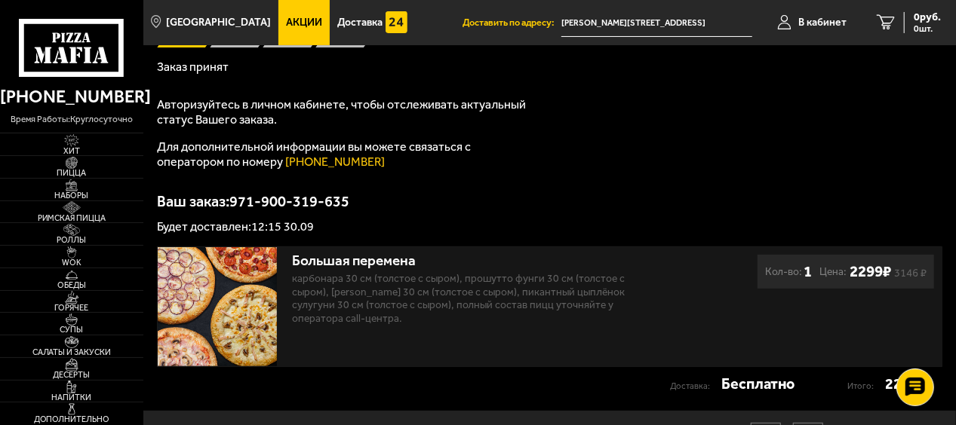
scroll to position [151, 0]
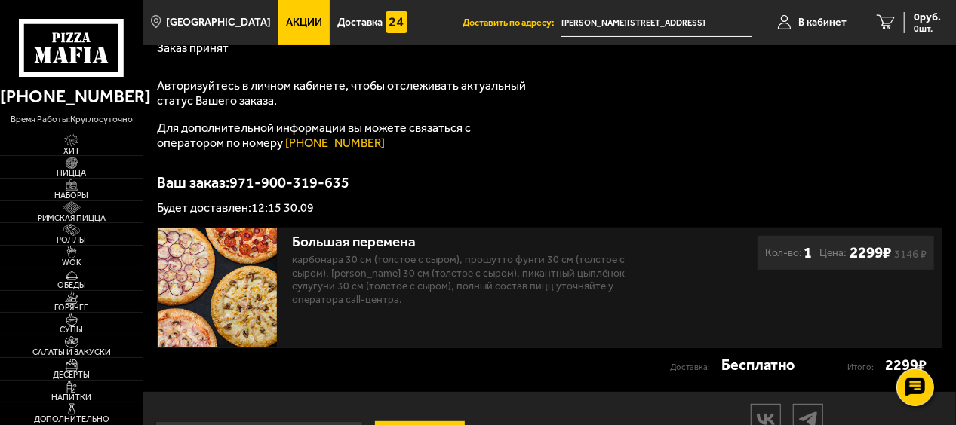
click at [515, 166] on div "Спасибо за Ваш заказ! Статус Вашего заказа Заказ принят Авторизуйтесь в личном …" at bounding box center [549, 82] width 785 height 264
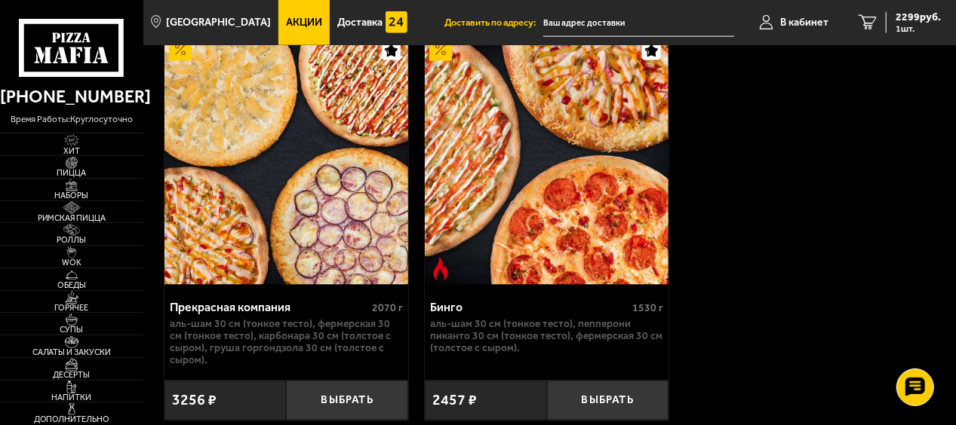
scroll to position [1108, 0]
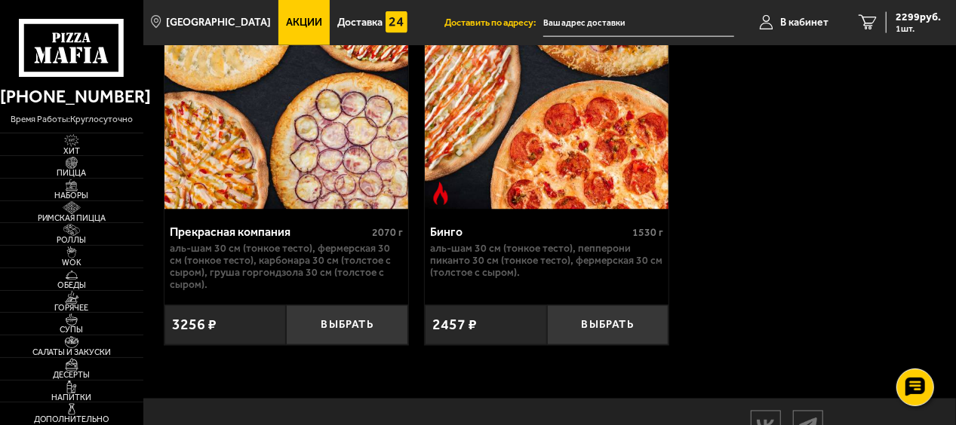
drag, startPoint x: 308, startPoint y: 170, endPoint x: 747, endPoint y: 247, distance: 446.4
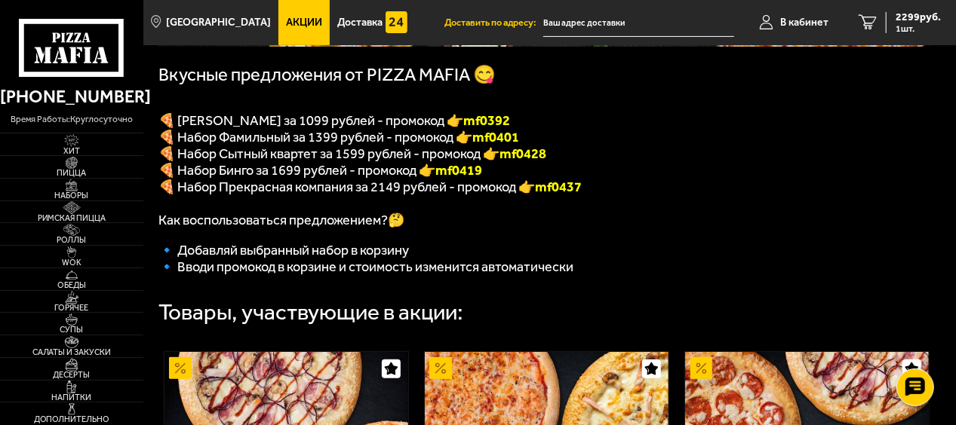
scroll to position [278, 0]
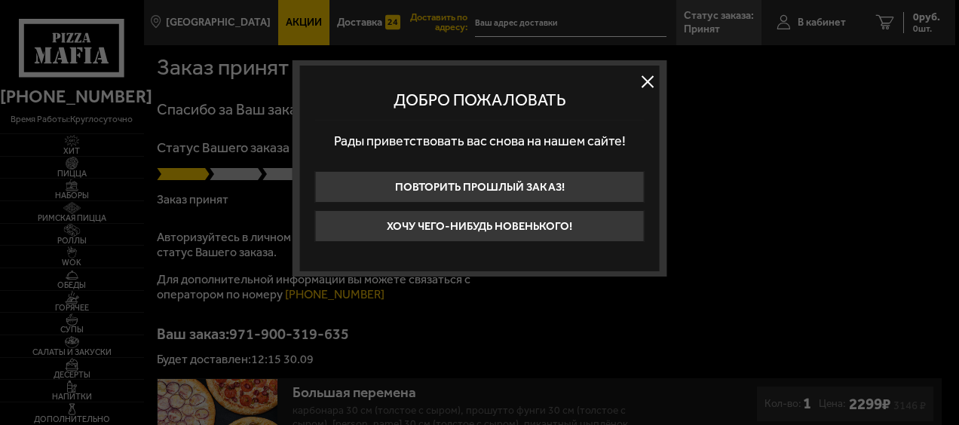
click at [643, 83] on button at bounding box center [648, 81] width 23 height 23
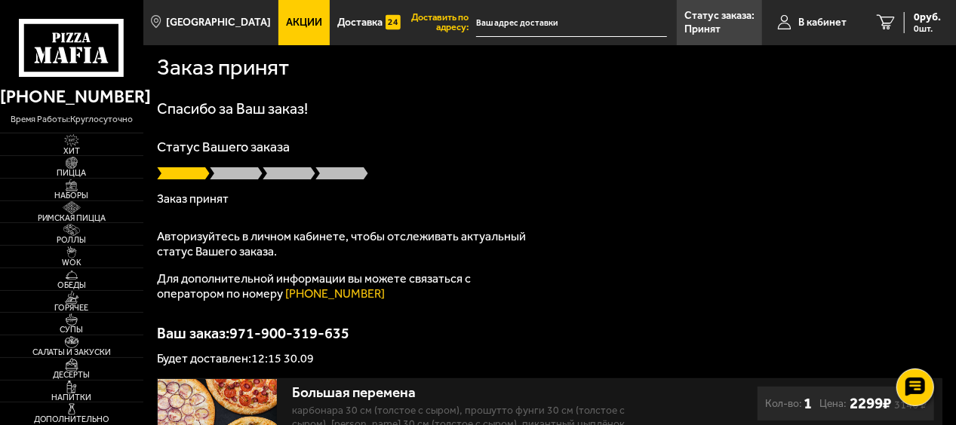
click at [597, 228] on div "Спасибо за Ваш заказ! Статус Вашего заказа Заказ принят Авторизуйтесь в личном …" at bounding box center [549, 233] width 785 height 264
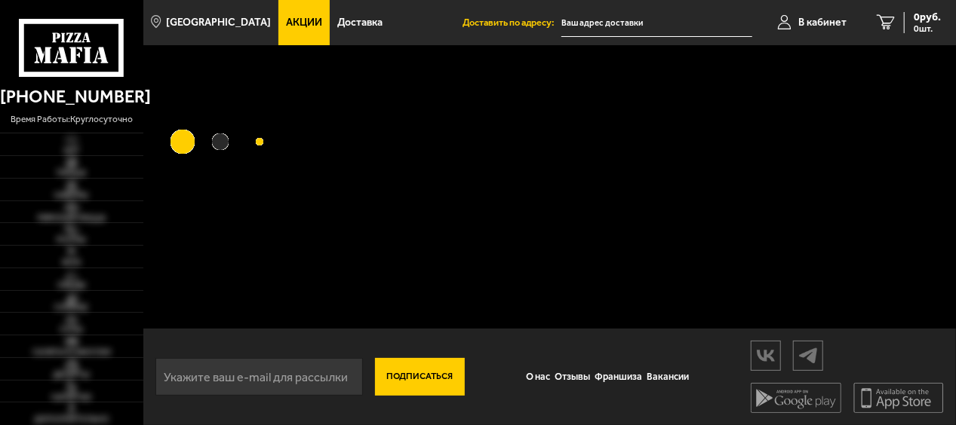
type input "[PERSON_NAME][STREET_ADDRESS]"
